Goal: Task Accomplishment & Management: Manage account settings

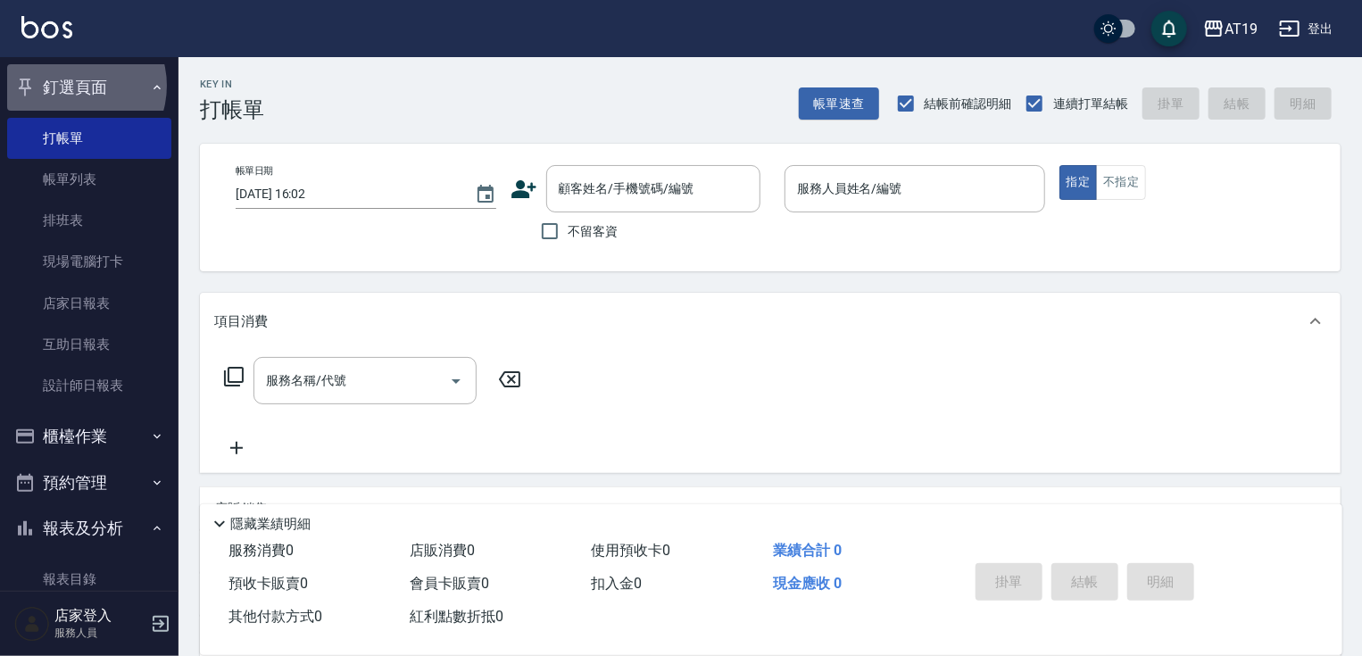
click at [72, 86] on button "釘選頁面" at bounding box center [89, 87] width 164 height 46
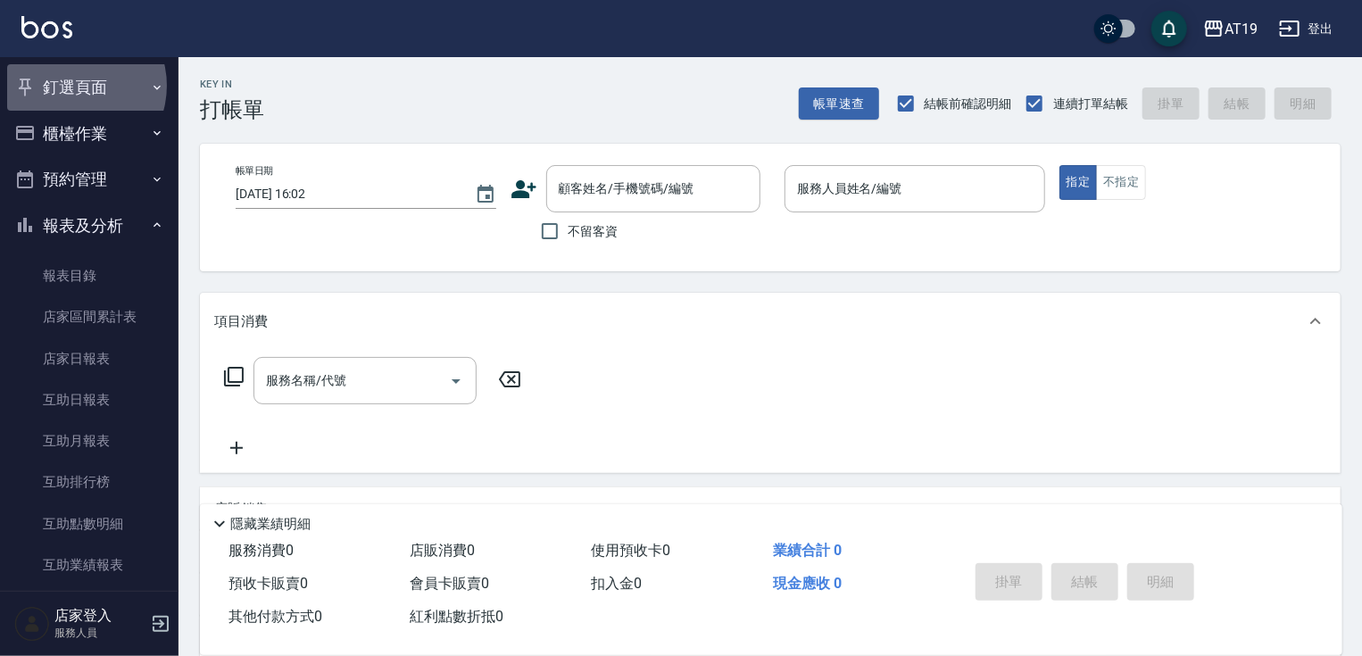
click at [72, 86] on button "釘選頁面" at bounding box center [89, 87] width 164 height 46
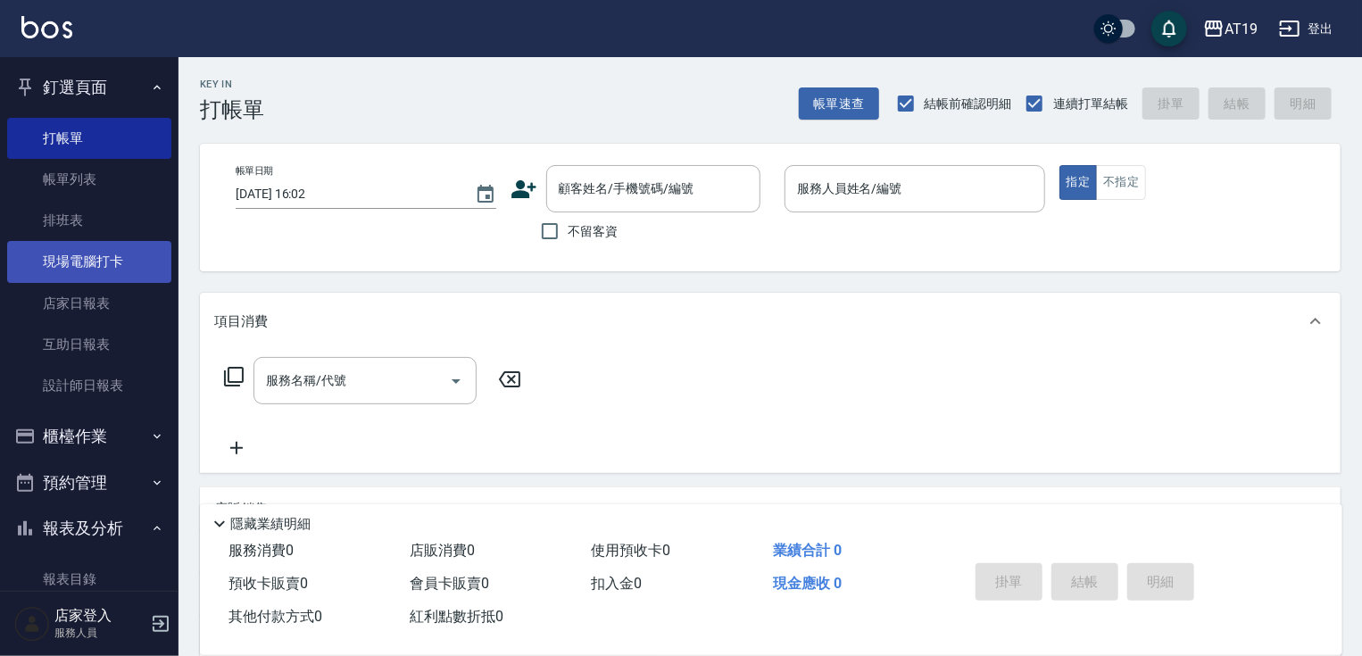
click at [95, 262] on link "現場電腦打卡" at bounding box center [89, 261] width 164 height 41
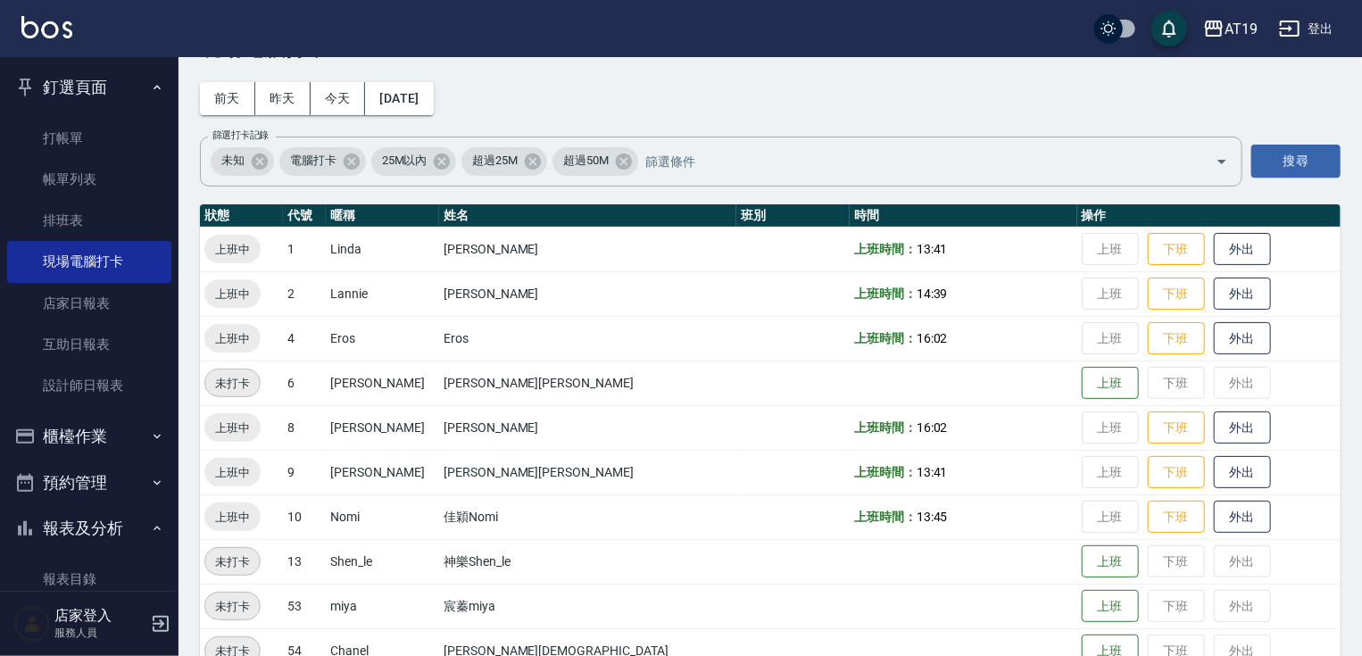
scroll to position [143, 0]
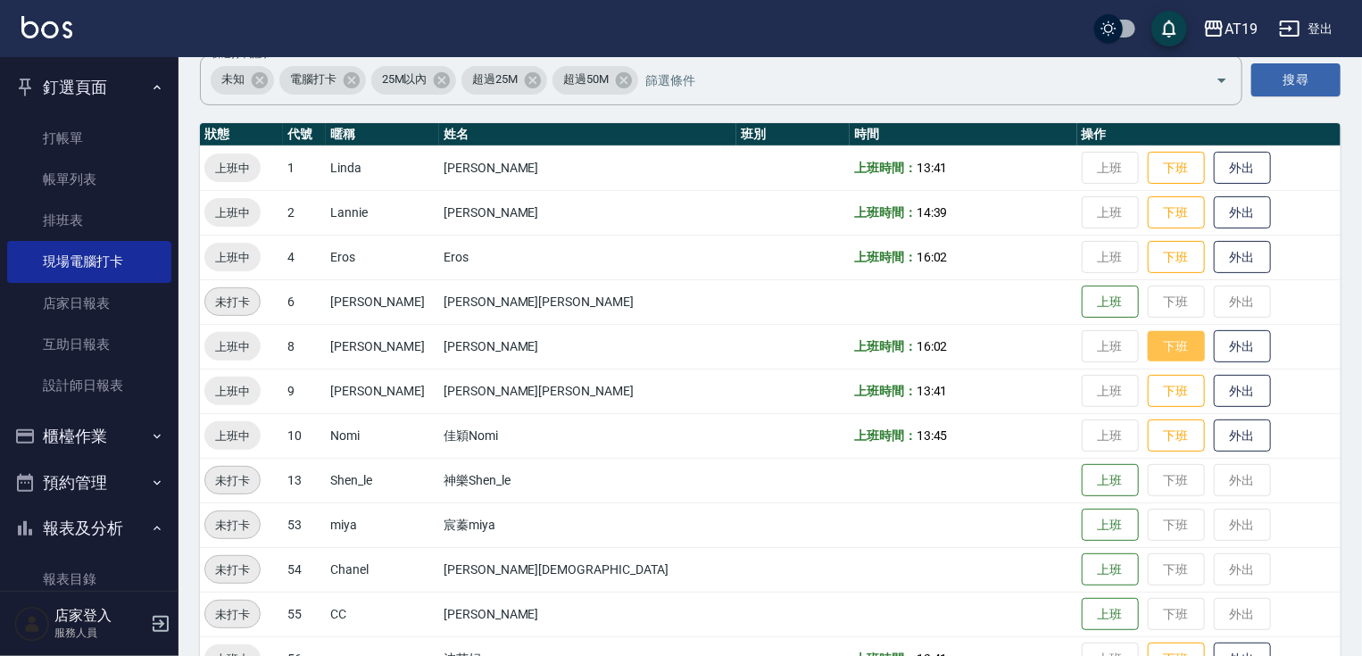
click at [1148, 346] on button "下班" at bounding box center [1176, 346] width 57 height 31
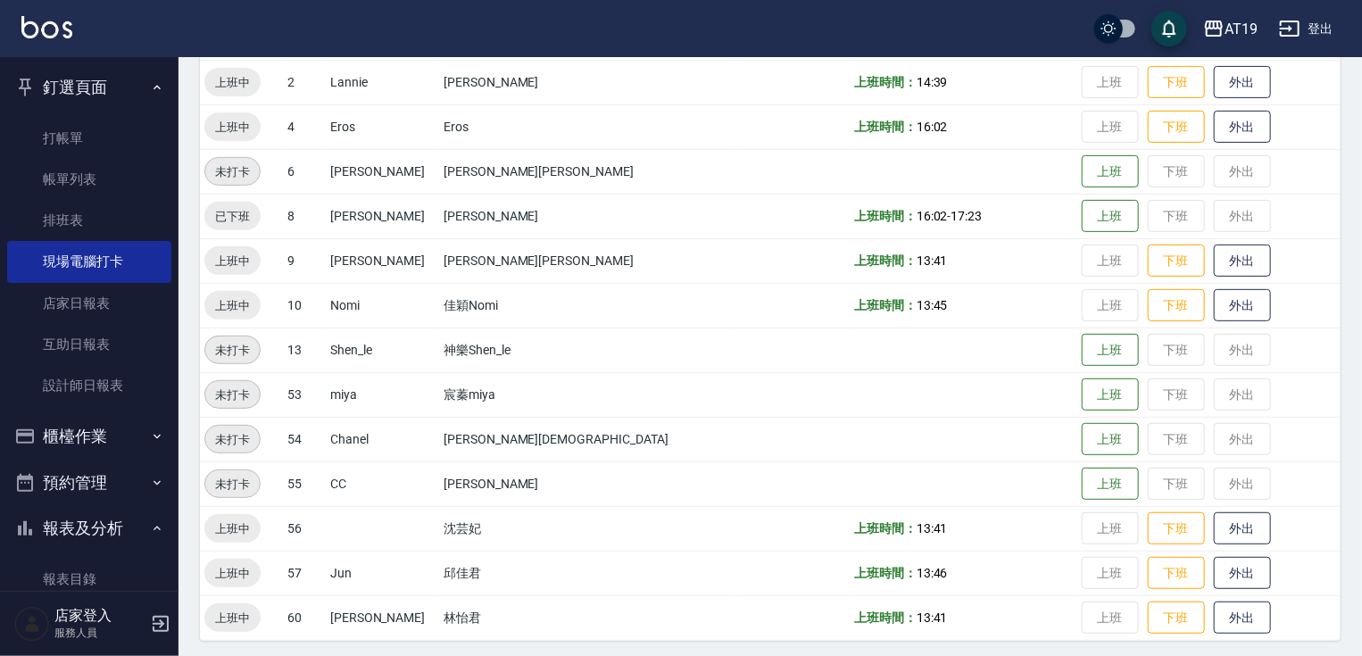
scroll to position [279, 0]
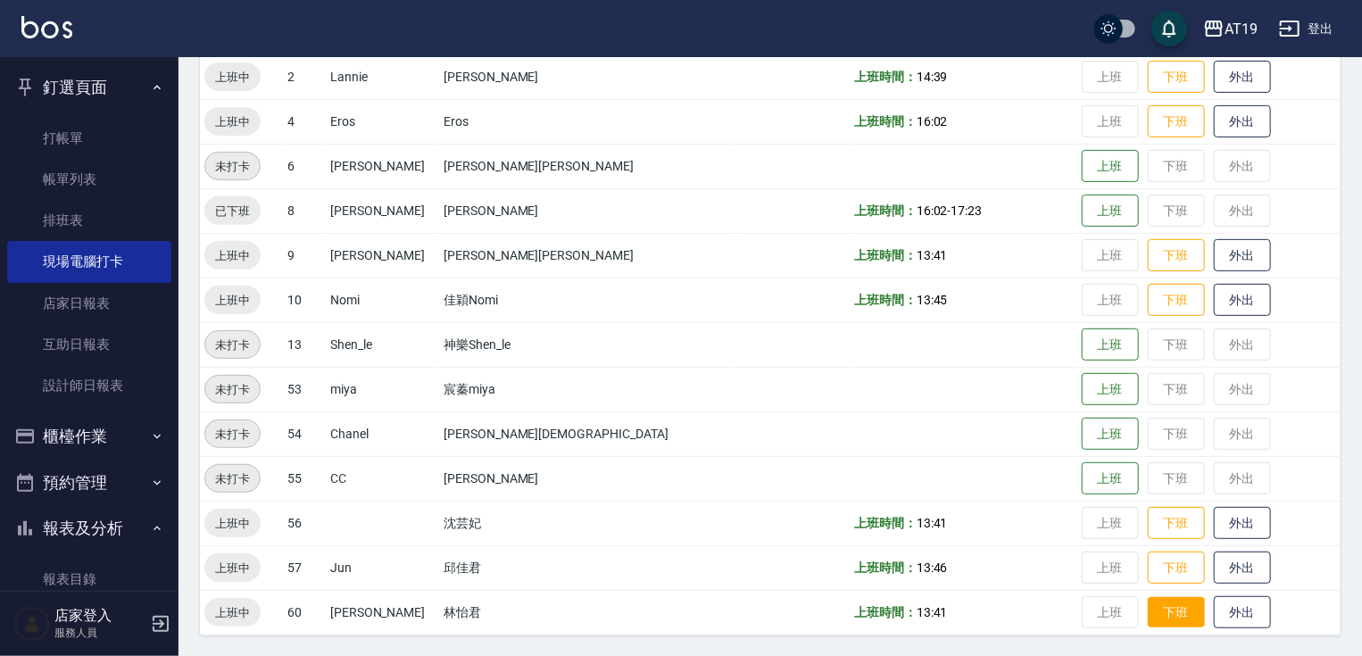
click at [1148, 618] on button "下班" at bounding box center [1176, 612] width 57 height 31
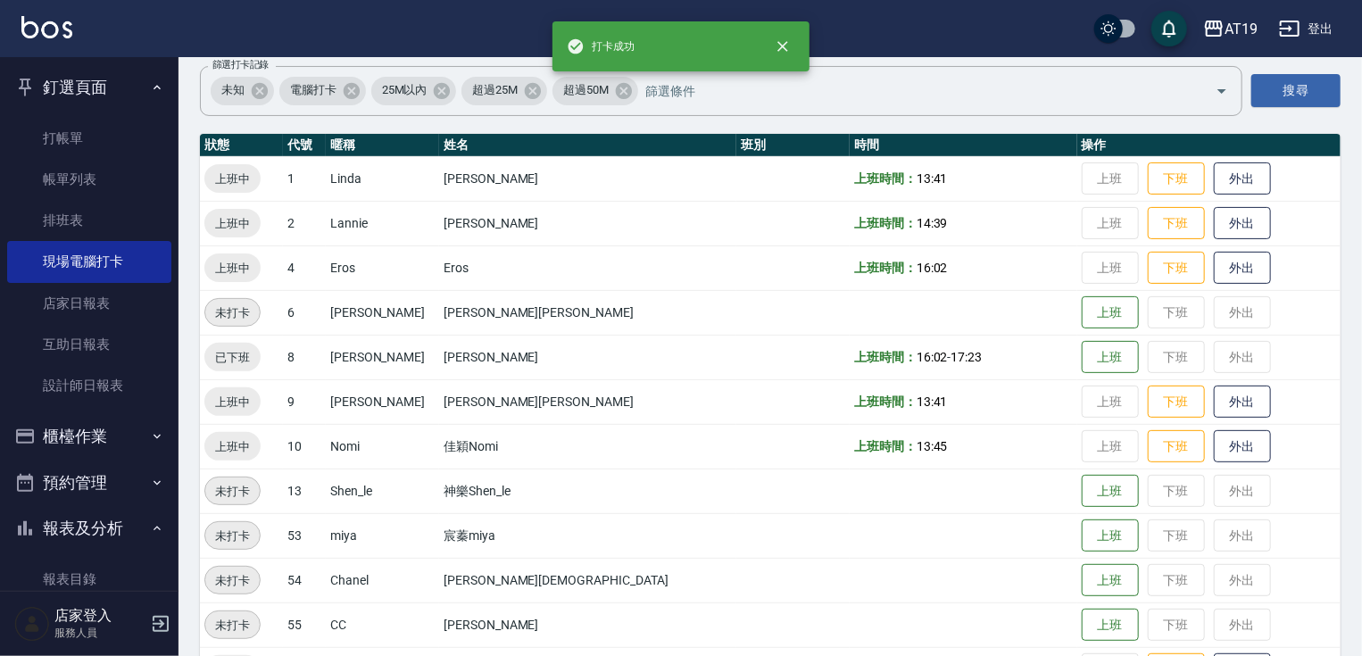
scroll to position [0, 0]
